Goal: Register for event/course

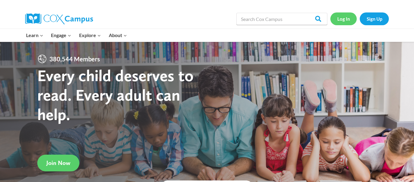
click at [342, 21] on link "Log In" at bounding box center [343, 18] width 26 height 12
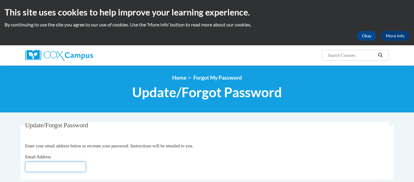
click at [44, 168] on input "Email Address" at bounding box center [55, 166] width 61 height 10
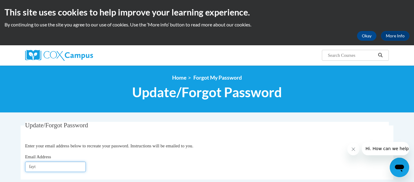
type input "fayth.stonecipher26@buckeyehillscc.net"
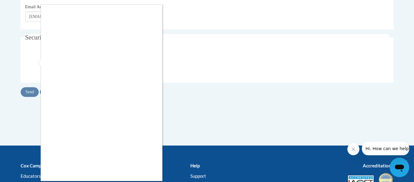
scroll to position [153, 0]
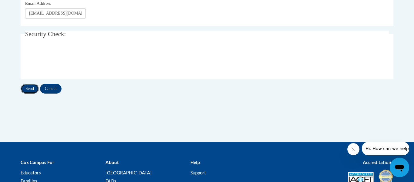
click at [27, 91] on input "Send" at bounding box center [30, 89] width 18 height 10
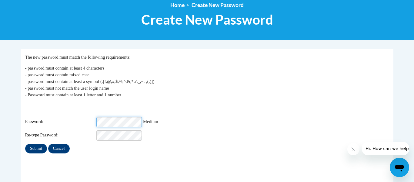
scroll to position [0, 5]
click at [185, 120] on div "Password: Medium" at bounding box center [207, 122] width 364 height 10
click at [31, 144] on input "Submit" at bounding box center [36, 148] width 22 height 10
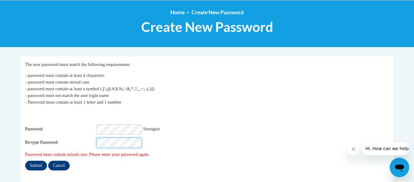
scroll to position [0, 3]
click at [32, 163] on input "Submit" at bounding box center [36, 165] width 22 height 10
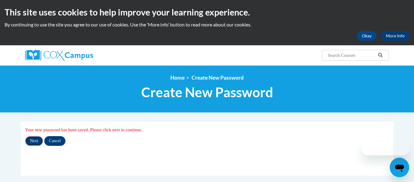
click at [38, 137] on input "Next" at bounding box center [34, 141] width 18 height 10
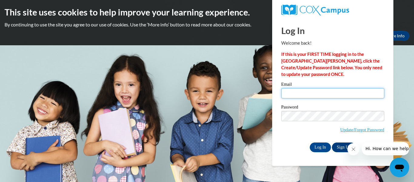
type input "fayth.stonecipher26@buckeyehillscc.net"
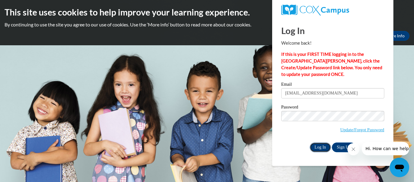
click at [312, 147] on input "Log In" at bounding box center [320, 147] width 21 height 10
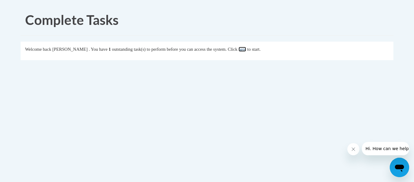
click at [246, 50] on link "here" at bounding box center [243, 49] width 8 height 5
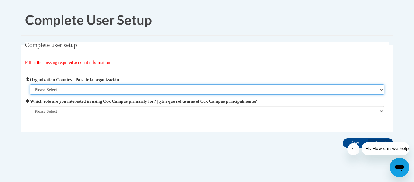
click at [142, 87] on select "Please Select United States | Estados Unidos Outside of the United States | Fue…" at bounding box center [207, 89] width 355 height 10
select select "ad49bcad-a171-4b2e-b99c-48b446064914"
click at [30, 84] on select "Please Select United States | Estados Unidos Outside of the United States | Fue…" at bounding box center [207, 89] width 355 height 10
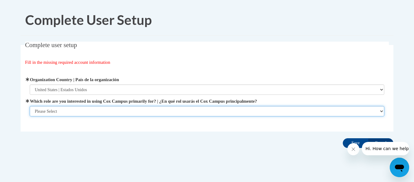
click at [125, 110] on select "Please Select College/University | Colegio/Universidad Community/Nonprofit Part…" at bounding box center [207, 111] width 355 height 10
select select "fbf2d438-af2f-41f8-98f1-81c410e29de3"
click at [30, 116] on select "Please Select College/University | Colegio/Universidad Community/Nonprofit Part…" at bounding box center [207, 111] width 355 height 10
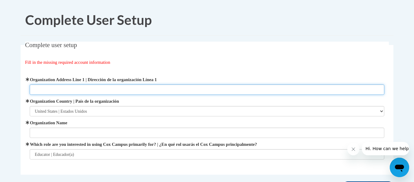
click at [194, 87] on input "Organization Address Line 1 | Dirección de la organización Línea 1" at bounding box center [207, 89] width 355 height 10
type input "1108 Williams ridge rd"
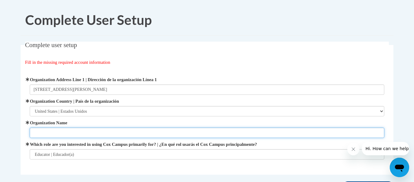
click at [83, 131] on input "Organization Name" at bounding box center [207, 132] width 355 height 10
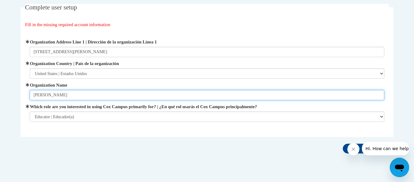
scroll to position [45, 0]
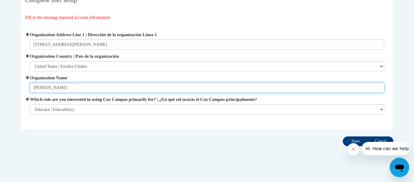
type input "[PERSON_NAME]"
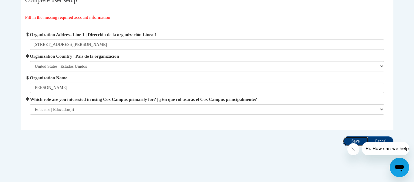
click at [352, 138] on input "Save" at bounding box center [355, 141] width 25 height 10
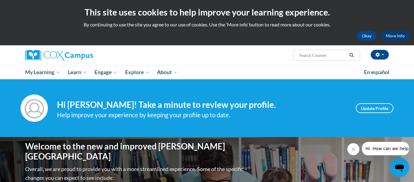
click at [328, 55] on input "Search..." at bounding box center [323, 55] width 48 height 7
paste input "The Power of Language"
type input "The Power of Language"
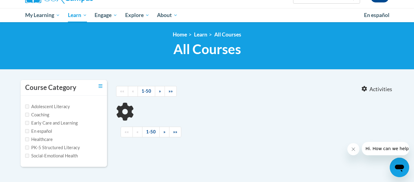
type input "The Power of Language"
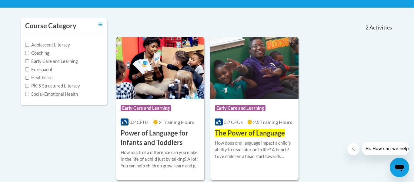
scroll to position [121, 0]
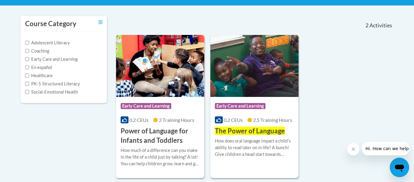
click at [257, 112] on div "Course Category: Early Care and Learning" at bounding box center [254, 107] width 79 height 14
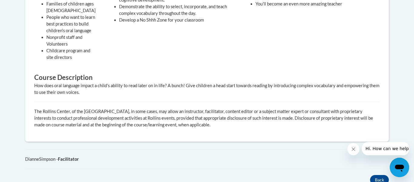
click at [302, 82] on div "How does oral language impact a child's ability to read later on in life? A bun…" at bounding box center [206, 88] width 345 height 13
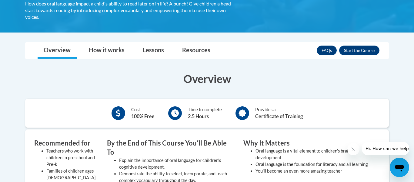
scroll to position [126, 0]
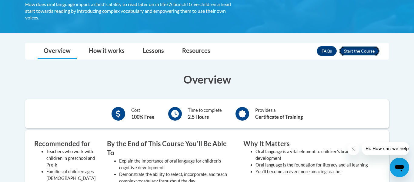
click at [362, 50] on button "Enroll" at bounding box center [359, 51] width 40 height 10
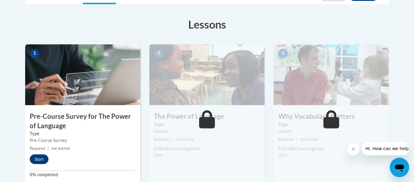
scroll to position [161, 0]
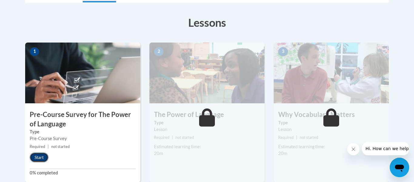
click at [31, 160] on button "Start" at bounding box center [39, 157] width 19 height 10
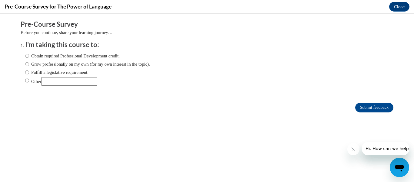
scroll to position [0, 0]
click at [28, 57] on input "Obtain required Professional Development credit." at bounding box center [27, 55] width 4 height 7
radio input "true"
click at [26, 63] on input "Grow professionally on my own (for my own interest in the topic)." at bounding box center [27, 64] width 4 height 7
radio input "true"
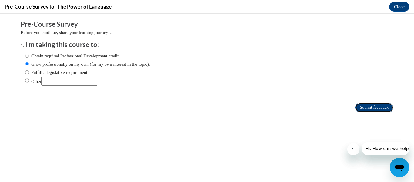
click at [372, 103] on input "Submit feedback" at bounding box center [374, 107] width 38 height 10
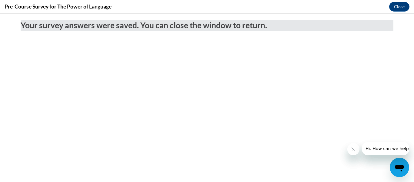
click at [287, 84] on body "Your survey answers were saved. You can close the window to return." at bounding box center [207, 98] width 414 height 168
click at [400, 5] on button "Close" at bounding box center [399, 7] width 20 height 10
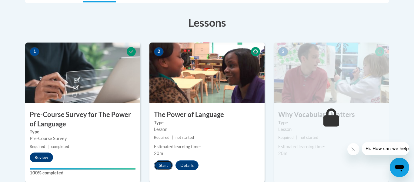
click at [167, 167] on button "Start" at bounding box center [163, 165] width 19 height 10
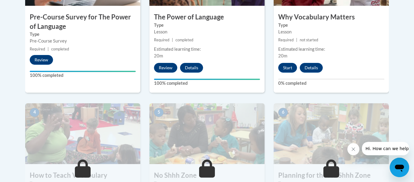
scroll to position [260, 0]
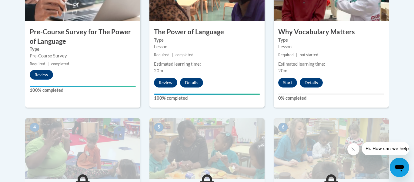
scroll to position [243, 0]
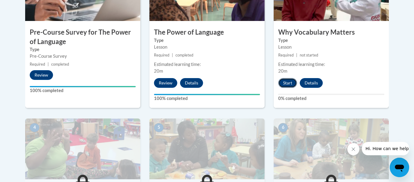
click at [290, 85] on button "Start" at bounding box center [287, 83] width 19 height 10
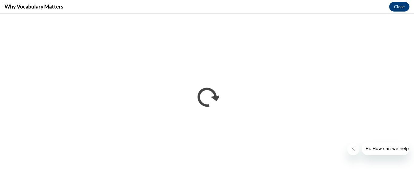
scroll to position [0, 0]
click at [380, 15] on iframe "</div></body> </html>" at bounding box center [207, 98] width 414 height 168
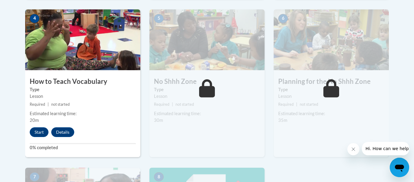
scroll to position [353, 0]
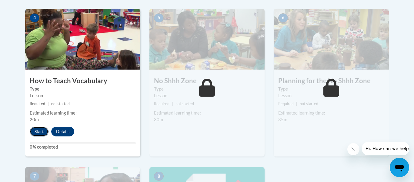
click at [34, 132] on button "Start" at bounding box center [39, 131] width 19 height 10
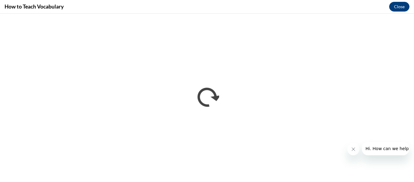
scroll to position [0, 0]
